Goal: Ask a question

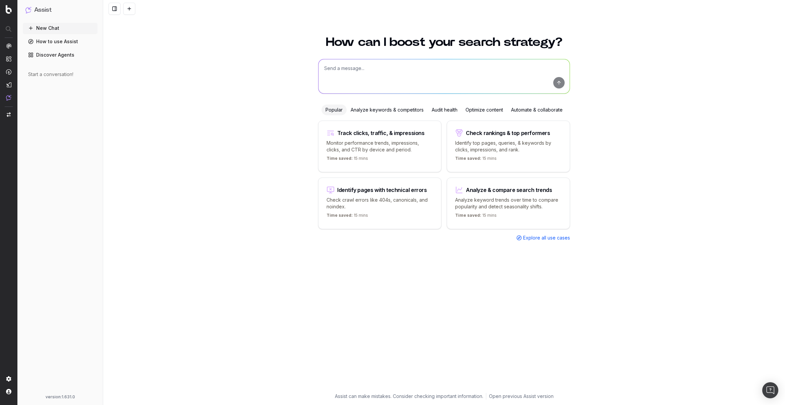
click at [397, 79] on textarea at bounding box center [443, 76] width 251 height 34
click at [476, 112] on div "Optimize content" at bounding box center [484, 109] width 46 height 11
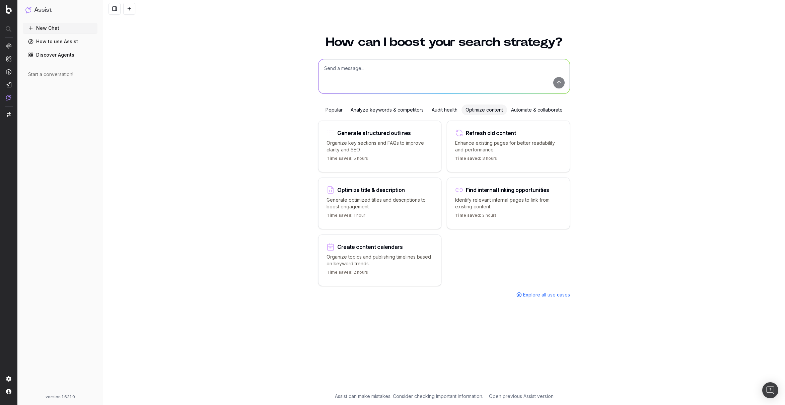
click at [487, 79] on textarea at bounding box center [443, 76] width 251 height 34
click at [384, 256] on p "Organize topics and publishing timelines based on keyword trends." at bounding box center [379, 259] width 106 height 13
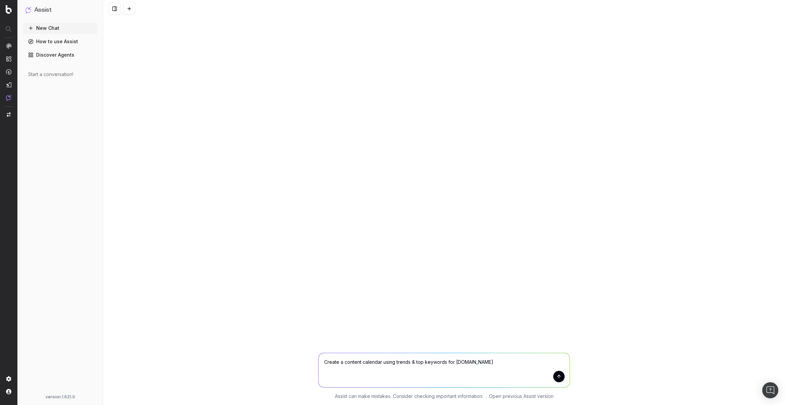
type textarea "Create a content calendar using trends & top keywords for [DOMAIN_NAME]"
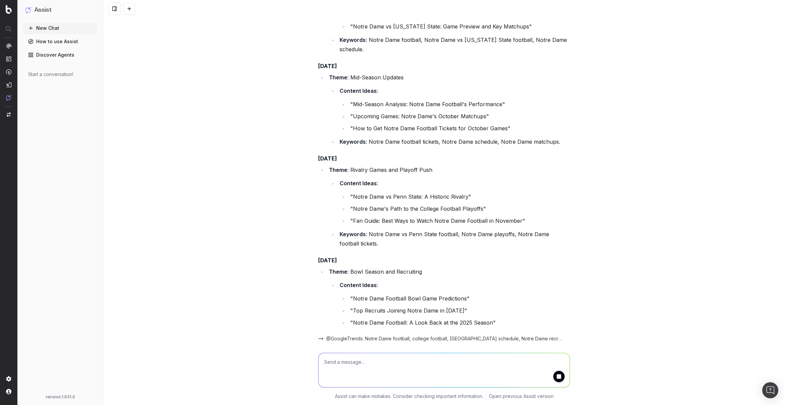
scroll to position [332, 0]
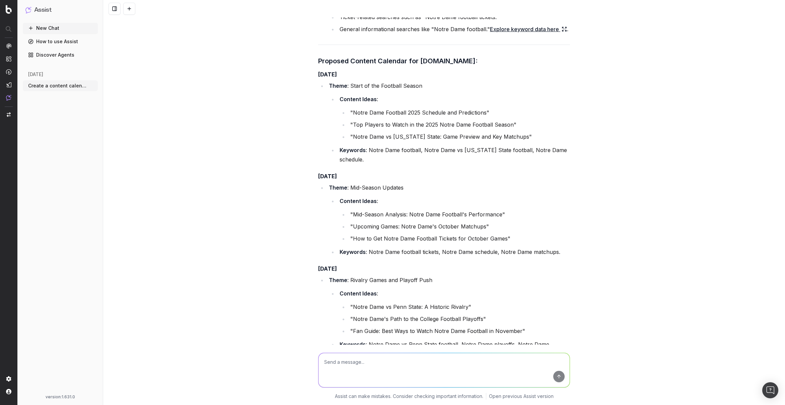
scroll to position [210, 0]
